Goal: Task Accomplishment & Management: Manage account settings

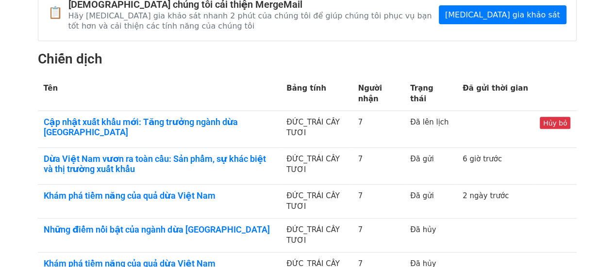
scroll to position [138, 0]
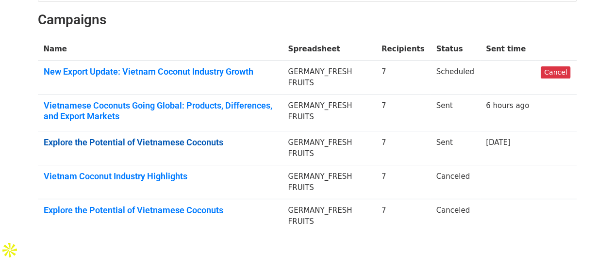
click at [211, 137] on link "Explore the Potential of Vietnamese Coconuts" at bounding box center [160, 142] width 233 height 11
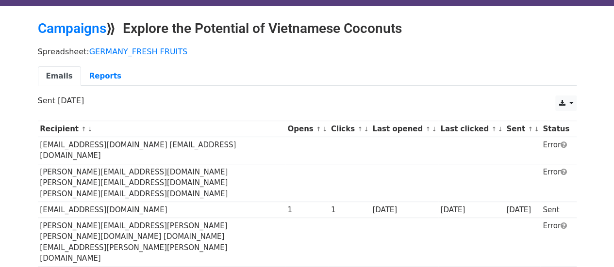
scroll to position [41, 0]
